Goal: Find specific page/section: Find specific page/section

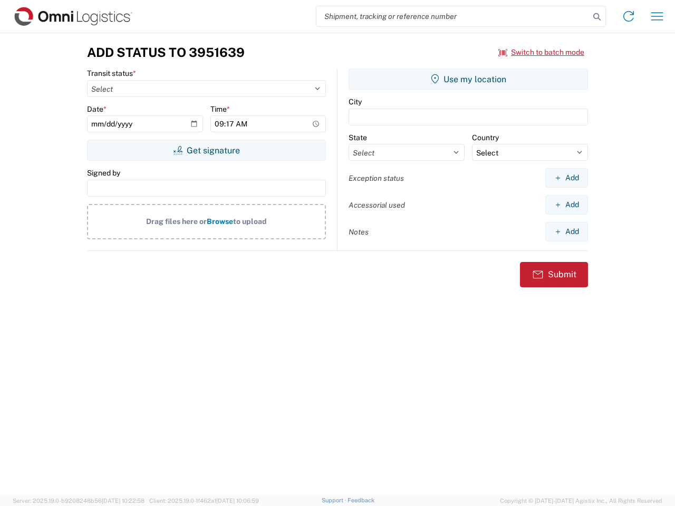
click at [453, 16] on input "search" at bounding box center [453, 16] width 273 height 20
click at [597, 17] on icon at bounding box center [597, 16] width 15 height 15
click at [629, 16] on icon at bounding box center [628, 16] width 17 height 17
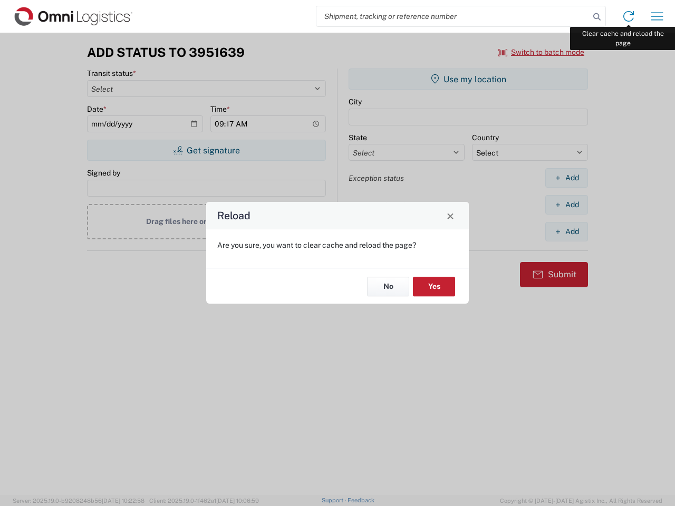
click at [657, 16] on div "Reload Are you sure, you want to clear cache and reload the page? No Yes" at bounding box center [337, 253] width 675 height 506
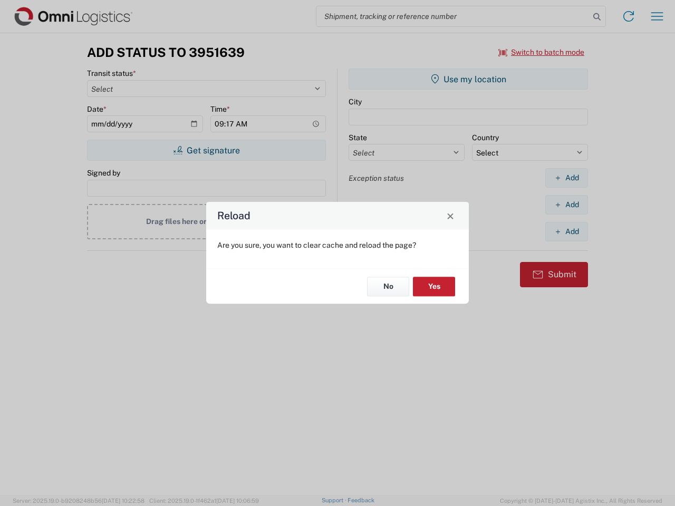
click at [542, 52] on div "Reload Are you sure, you want to clear cache and reload the page? No Yes" at bounding box center [337, 253] width 675 height 506
click at [206, 150] on div "Reload Are you sure, you want to clear cache and reload the page? No Yes" at bounding box center [337, 253] width 675 height 506
click at [468, 79] on div "Reload Are you sure, you want to clear cache and reload the page? No Yes" at bounding box center [337, 253] width 675 height 506
click at [567, 178] on div "Reload Are you sure, you want to clear cache and reload the page? No Yes" at bounding box center [337, 253] width 675 height 506
click at [567, 205] on div "Reload Are you sure, you want to clear cache and reload the page? No Yes" at bounding box center [337, 253] width 675 height 506
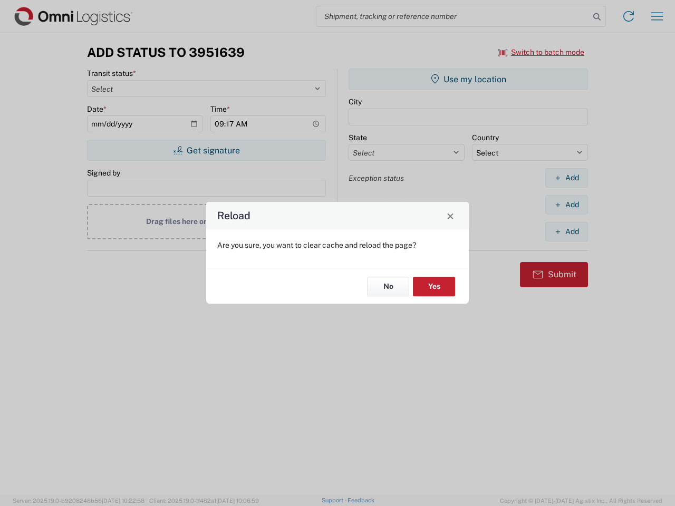
click at [567, 232] on div "Reload Are you sure, you want to clear cache and reload the page? No Yes" at bounding box center [337, 253] width 675 height 506
